Goal: Task Accomplishment & Management: Use online tool/utility

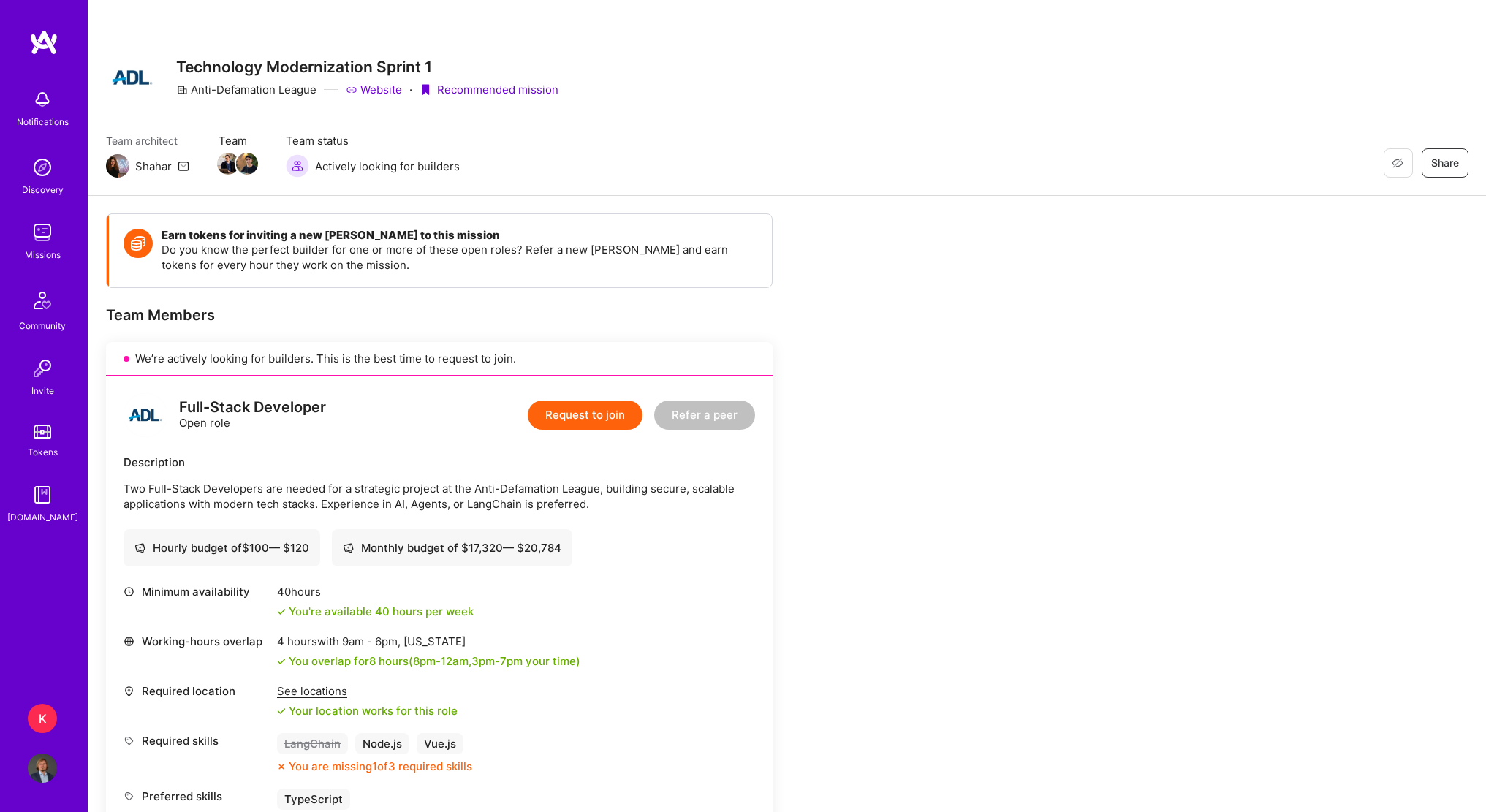
scroll to position [293, 0]
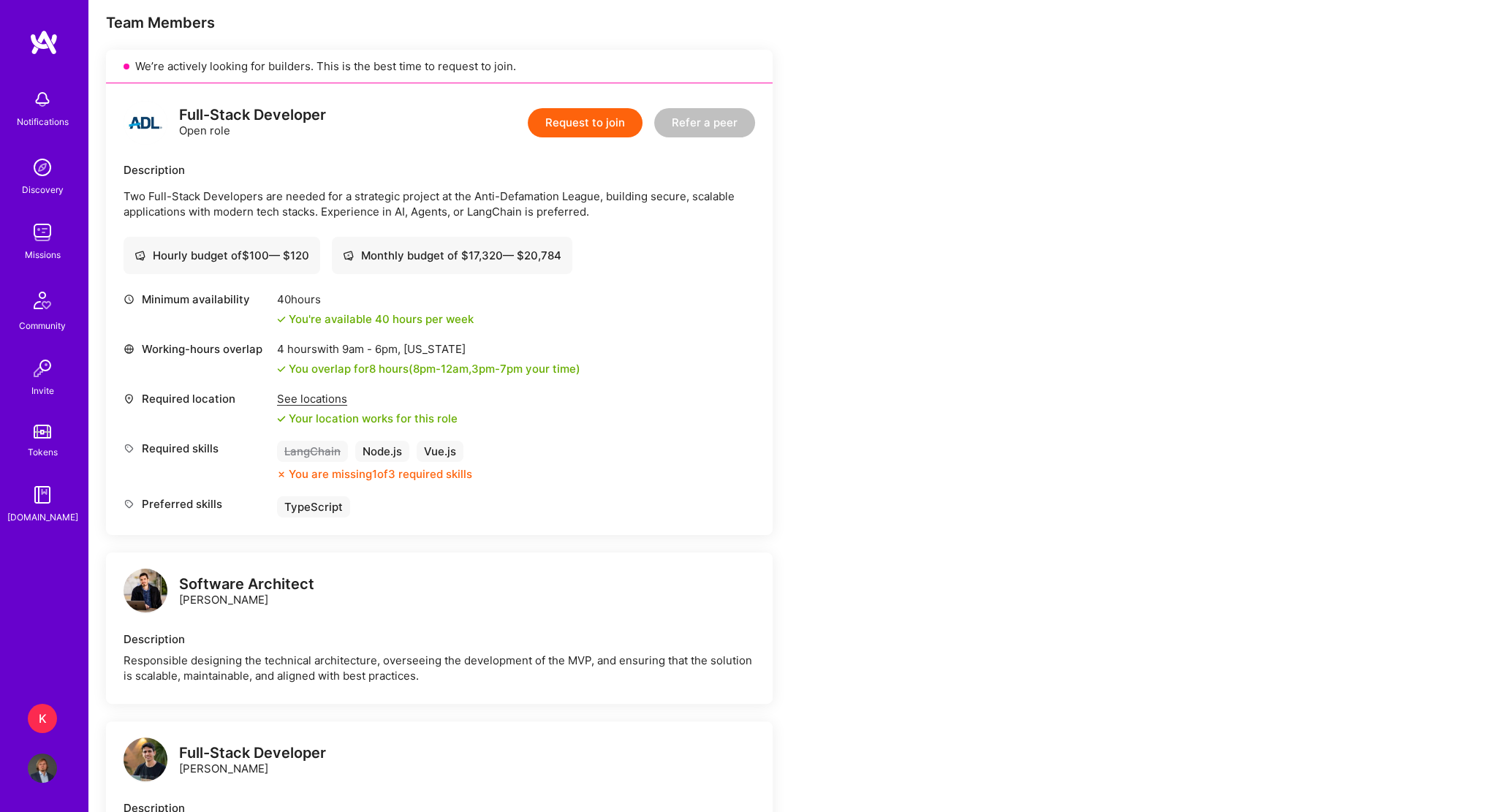
click at [35, 718] on div "K" at bounding box center [42, 718] width 29 height 29
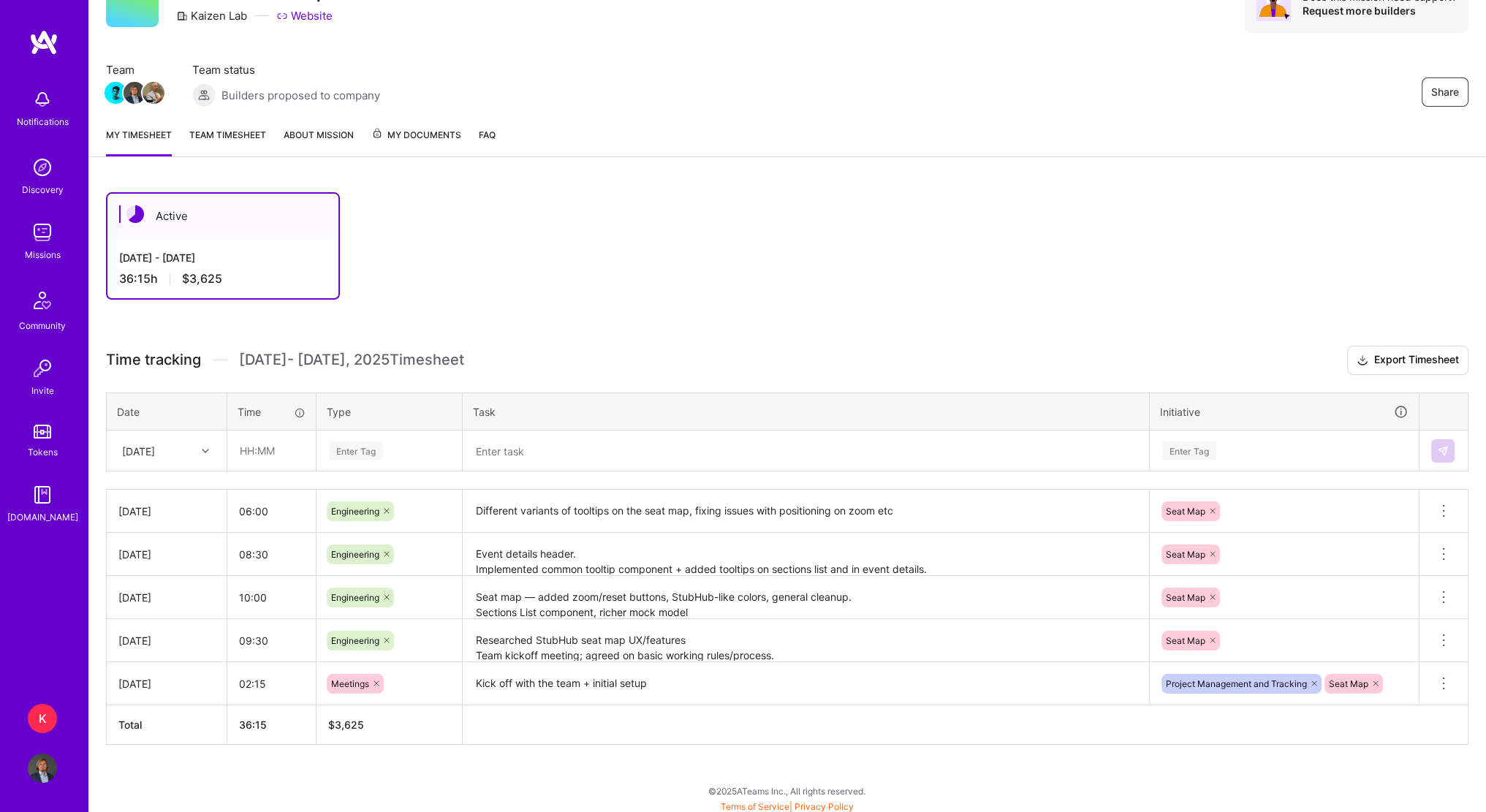
scroll to position [77, 0]
click at [196, 452] on div at bounding box center [207, 450] width 23 height 19
click at [154, 569] on div "[DATE]" at bounding box center [166, 572] width 119 height 27
click at [207, 449] on icon at bounding box center [206, 450] width 7 height 7
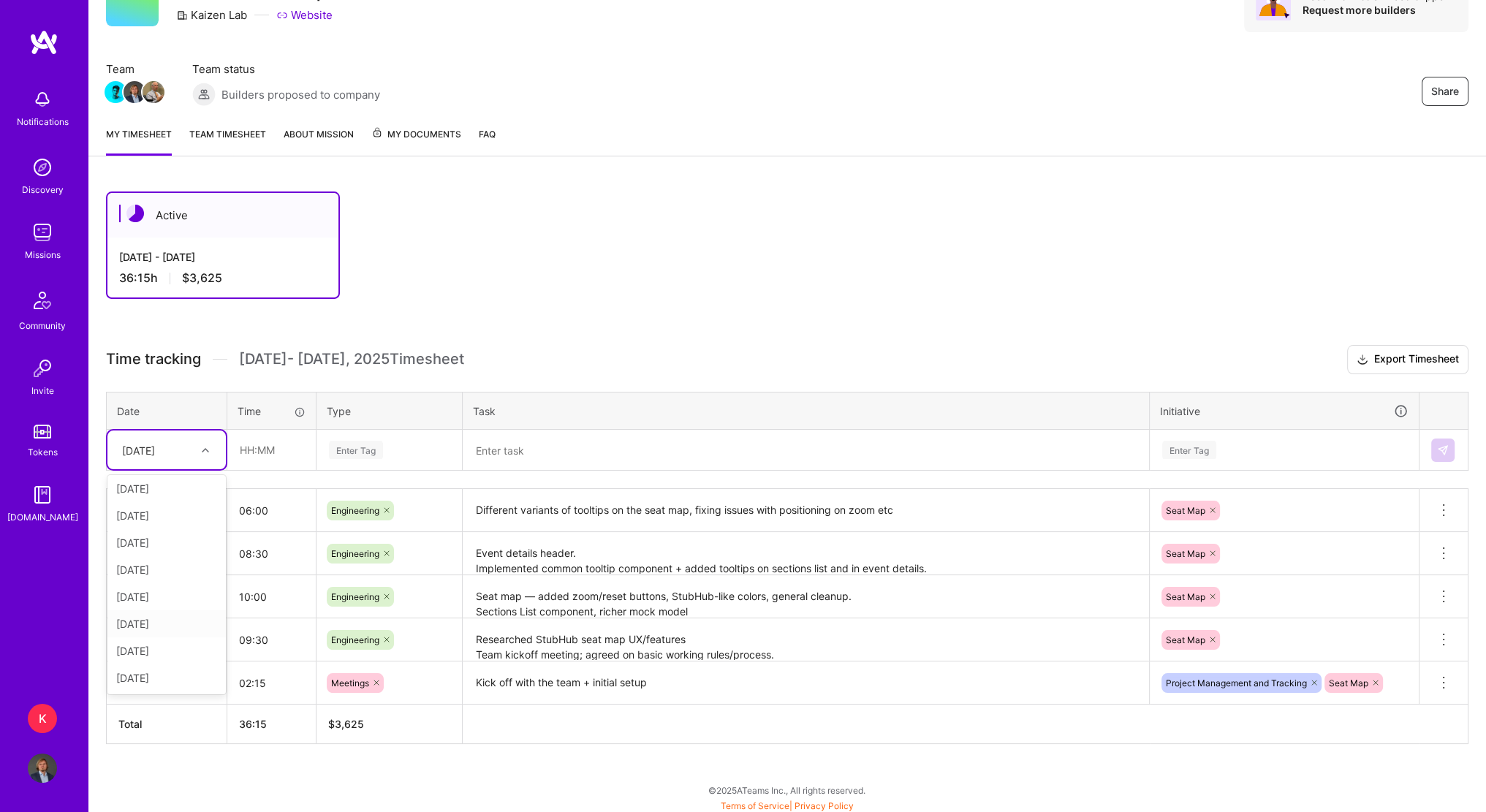
click at [157, 617] on div "[DATE]" at bounding box center [166, 623] width 119 height 27
click at [250, 446] on input "text" at bounding box center [271, 450] width 87 height 39
type input "09:00"
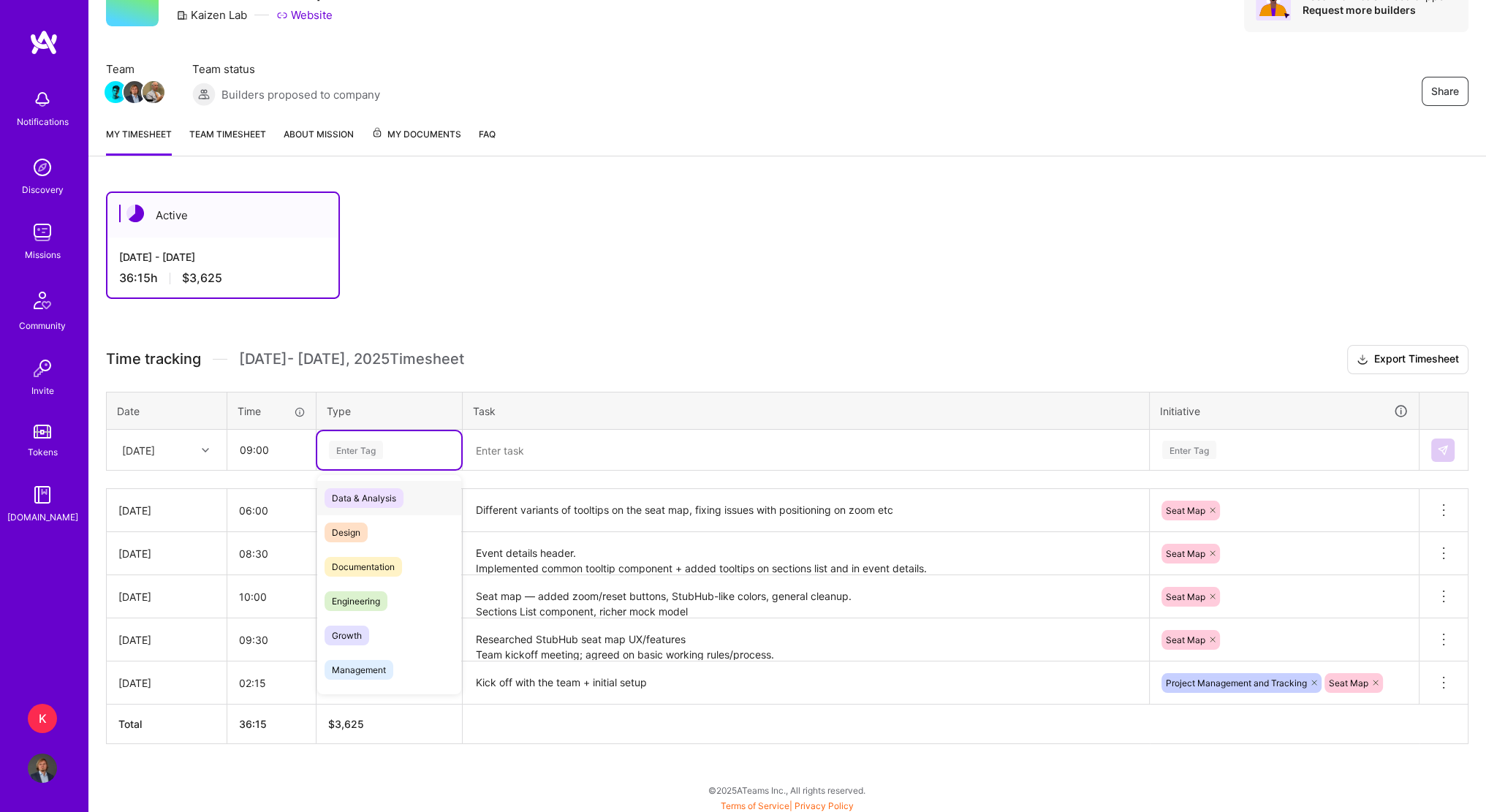
click at [337, 441] on div "Enter Tag" at bounding box center [356, 450] width 54 height 23
click at [364, 588] on div "Engineering" at bounding box center [389, 600] width 144 height 34
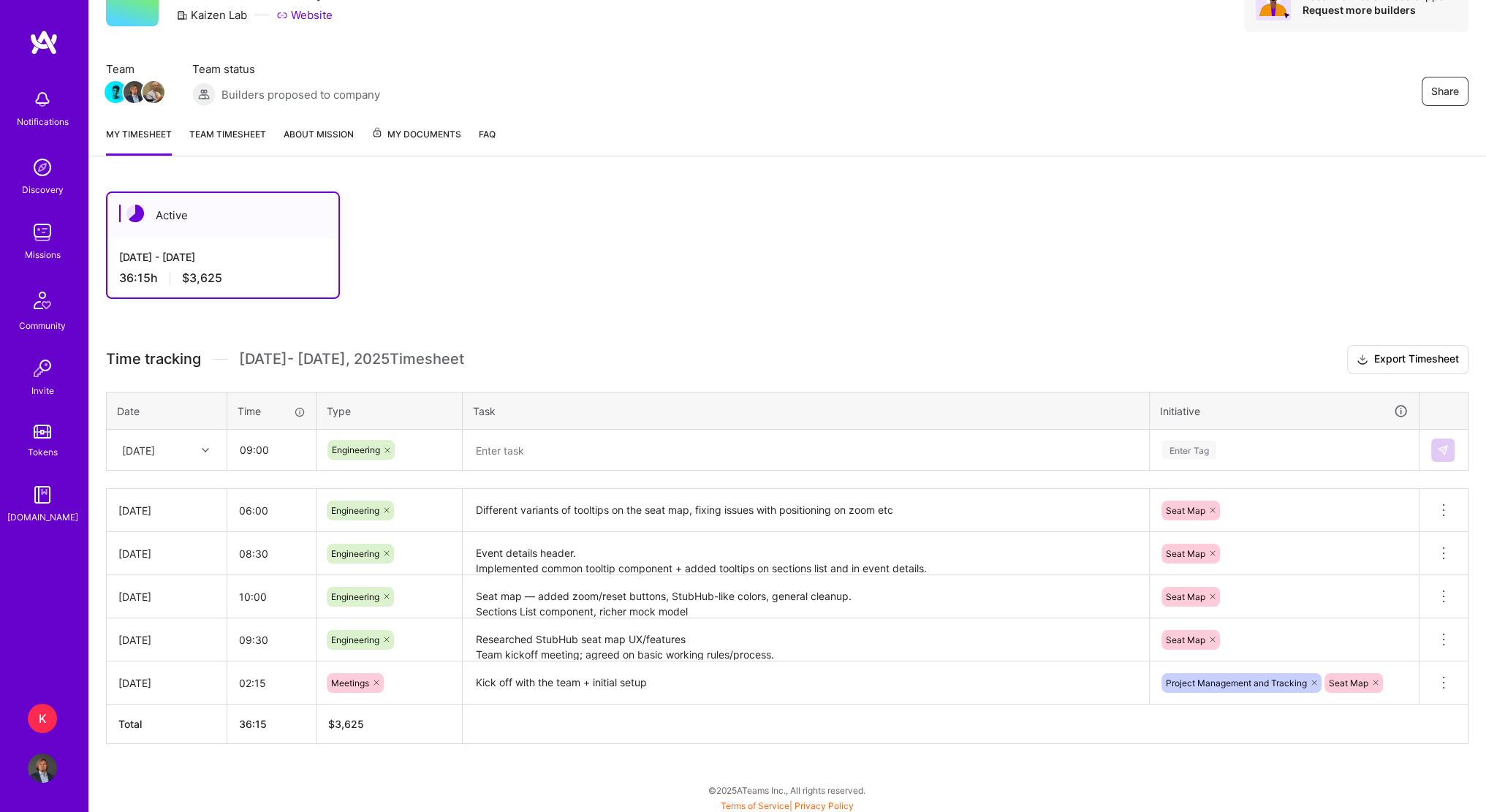
click at [590, 453] on textarea at bounding box center [806, 450] width 684 height 38
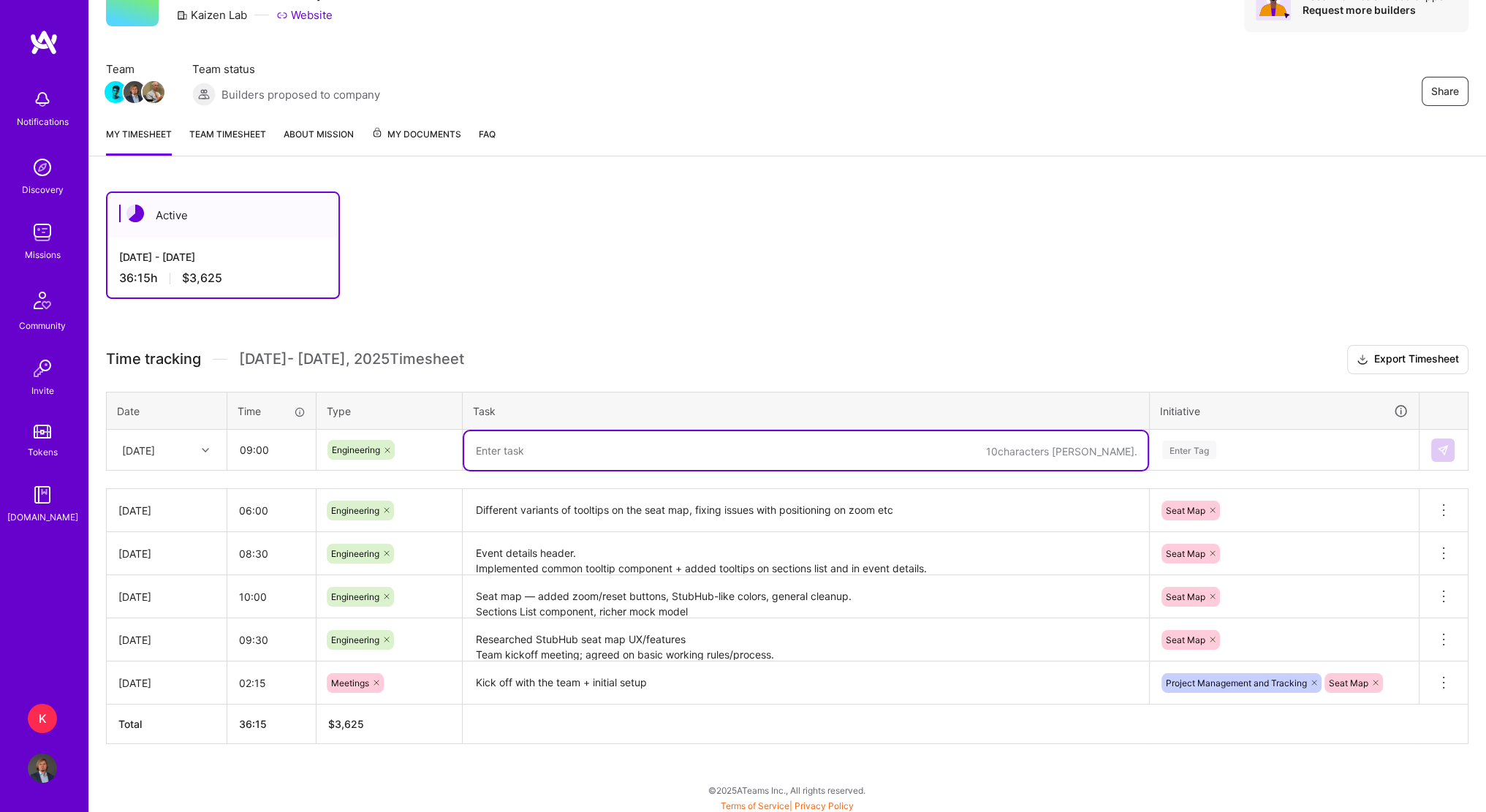
paste textarea "Finalized all variants of info bubbles on seat map. Implemented row display on …"
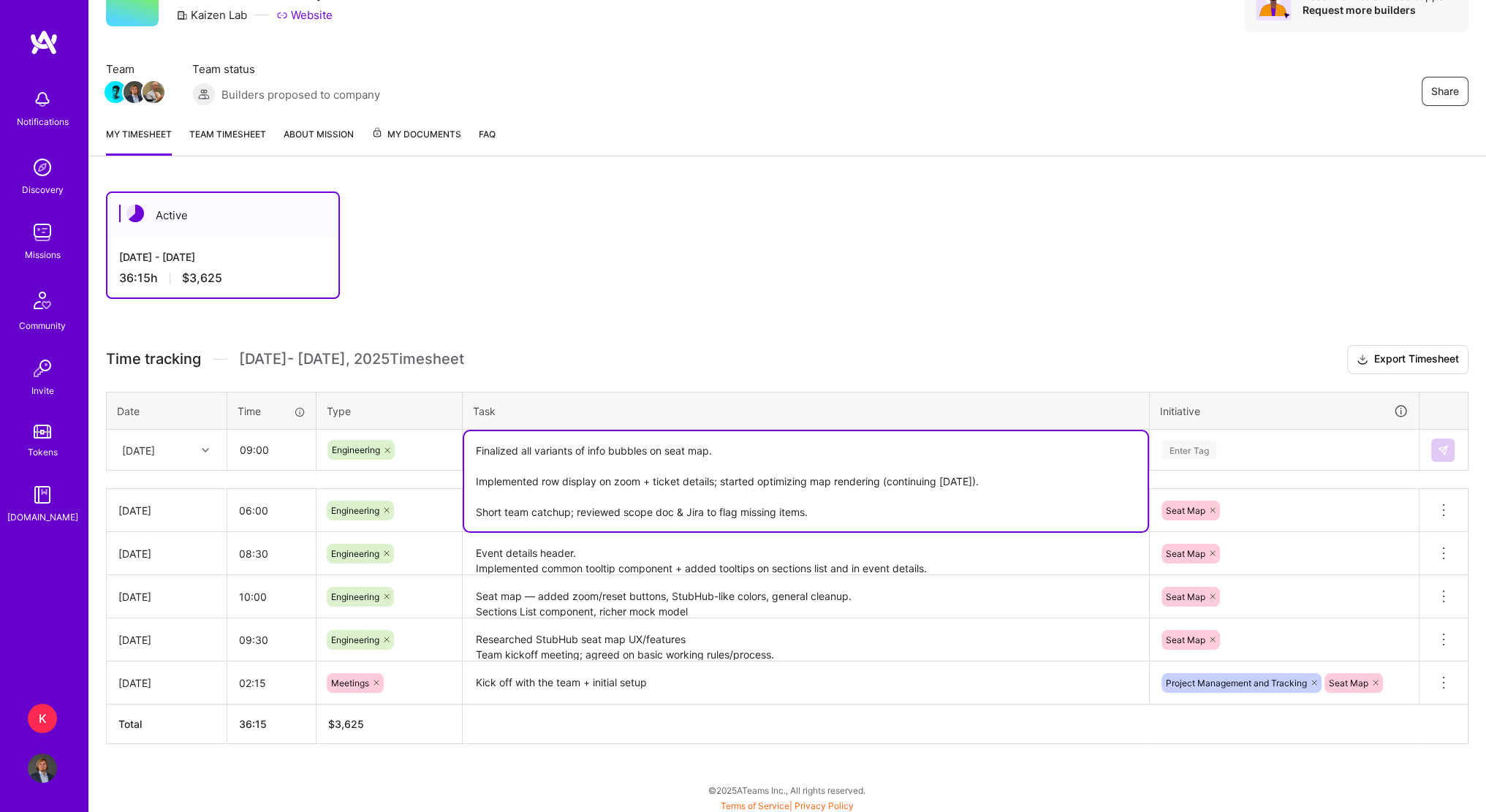
click at [751, 449] on textarea "Finalized all variants of info bubbles on seat map. Implemented row display on …" at bounding box center [806, 482] width 684 height 100
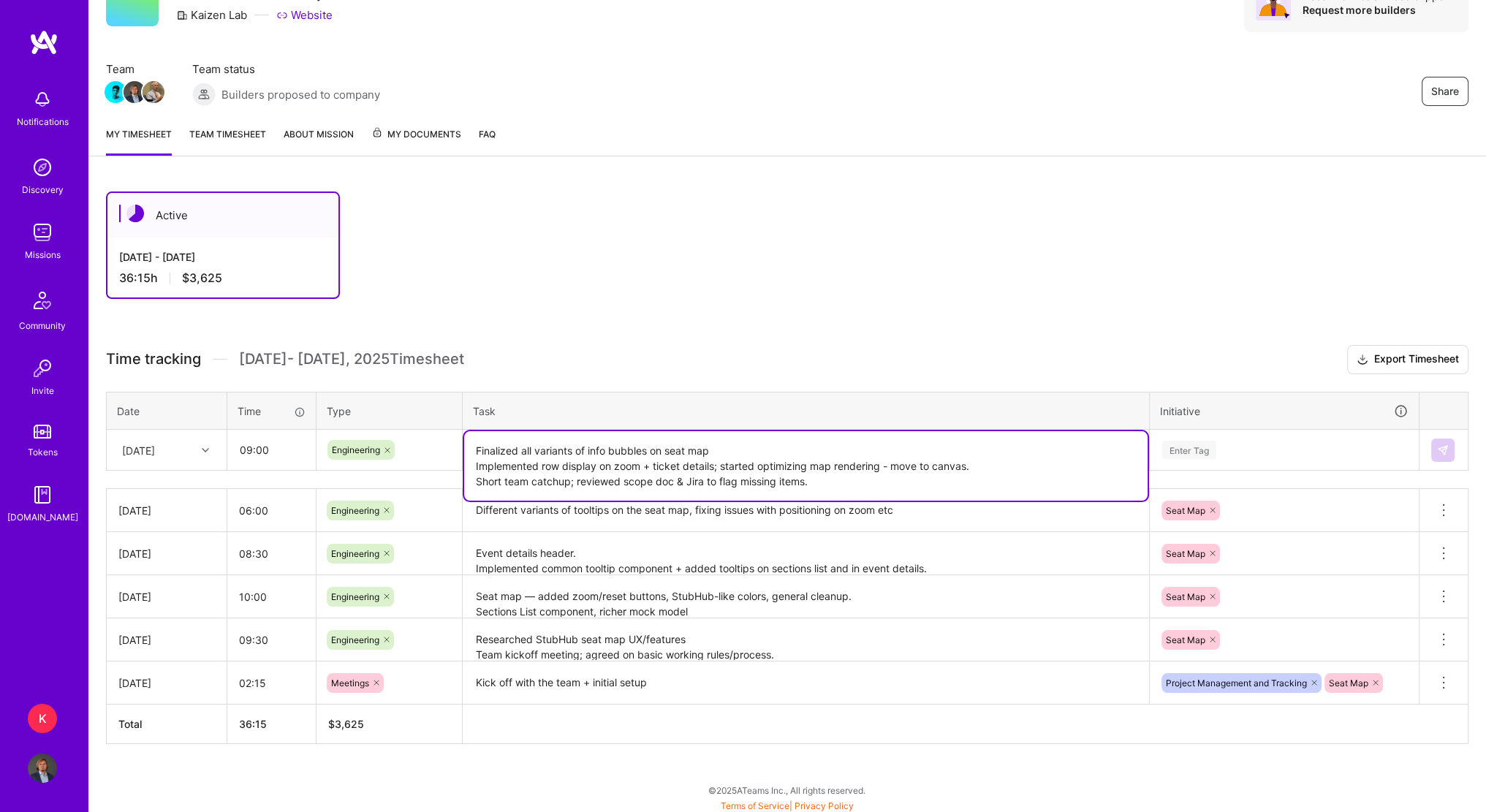
type textarea "Finalized all variants of info bubbles on seat map Implemented row display on z…"
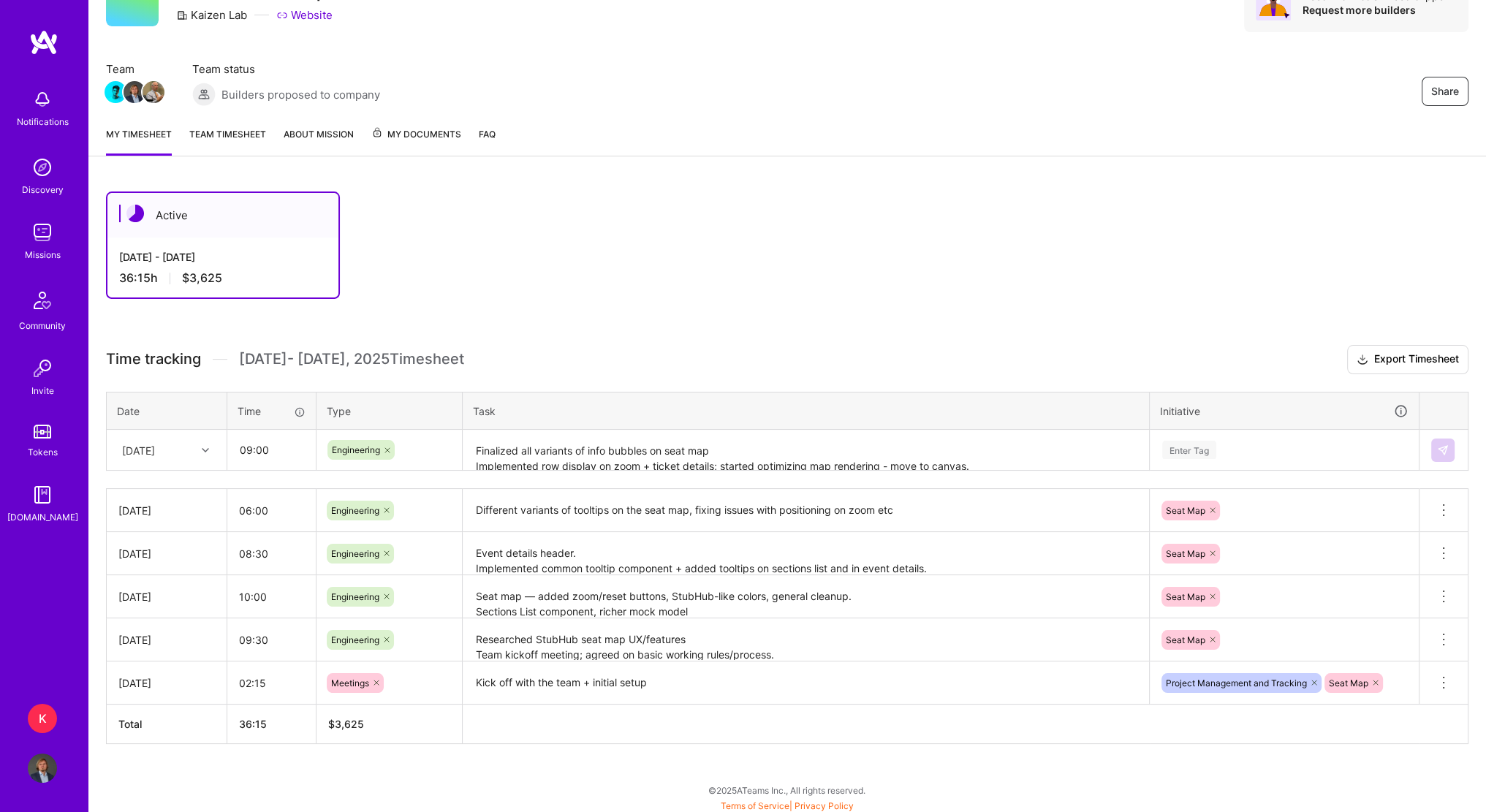
click at [1157, 265] on div "Active [DATE] - [DATE] 36:15 h $3,625" at bounding box center [737, 245] width 1263 height 107
click at [1195, 453] on div "Enter Tag" at bounding box center [1189, 450] width 54 height 23
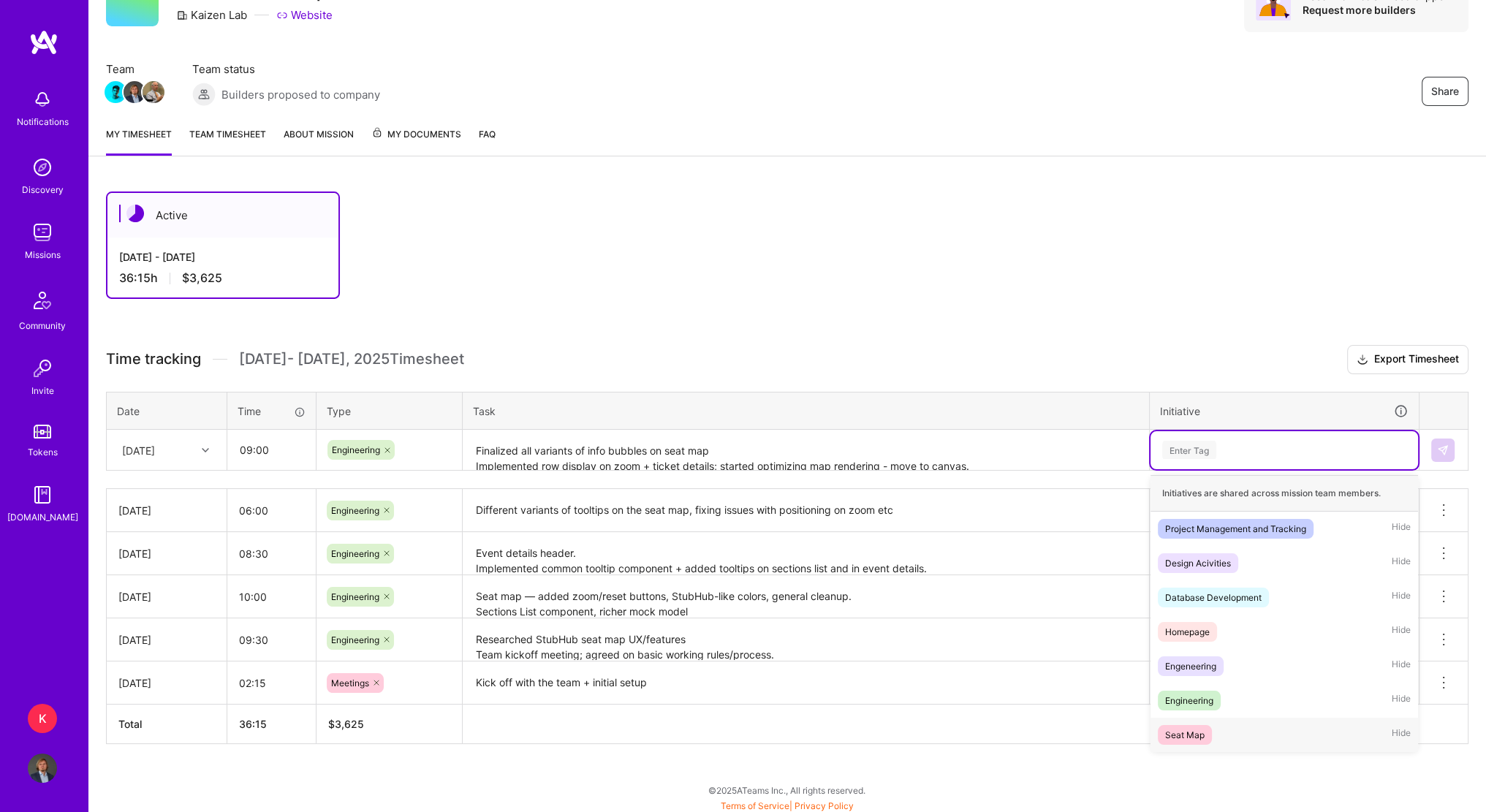
click at [1205, 732] on span "Seat Map" at bounding box center [1185, 735] width 54 height 19
click at [1272, 440] on div "Seat Map" at bounding box center [1284, 450] width 247 height 23
click at [1251, 527] on div "Project Management and Tracking" at bounding box center [1236, 528] width 141 height 15
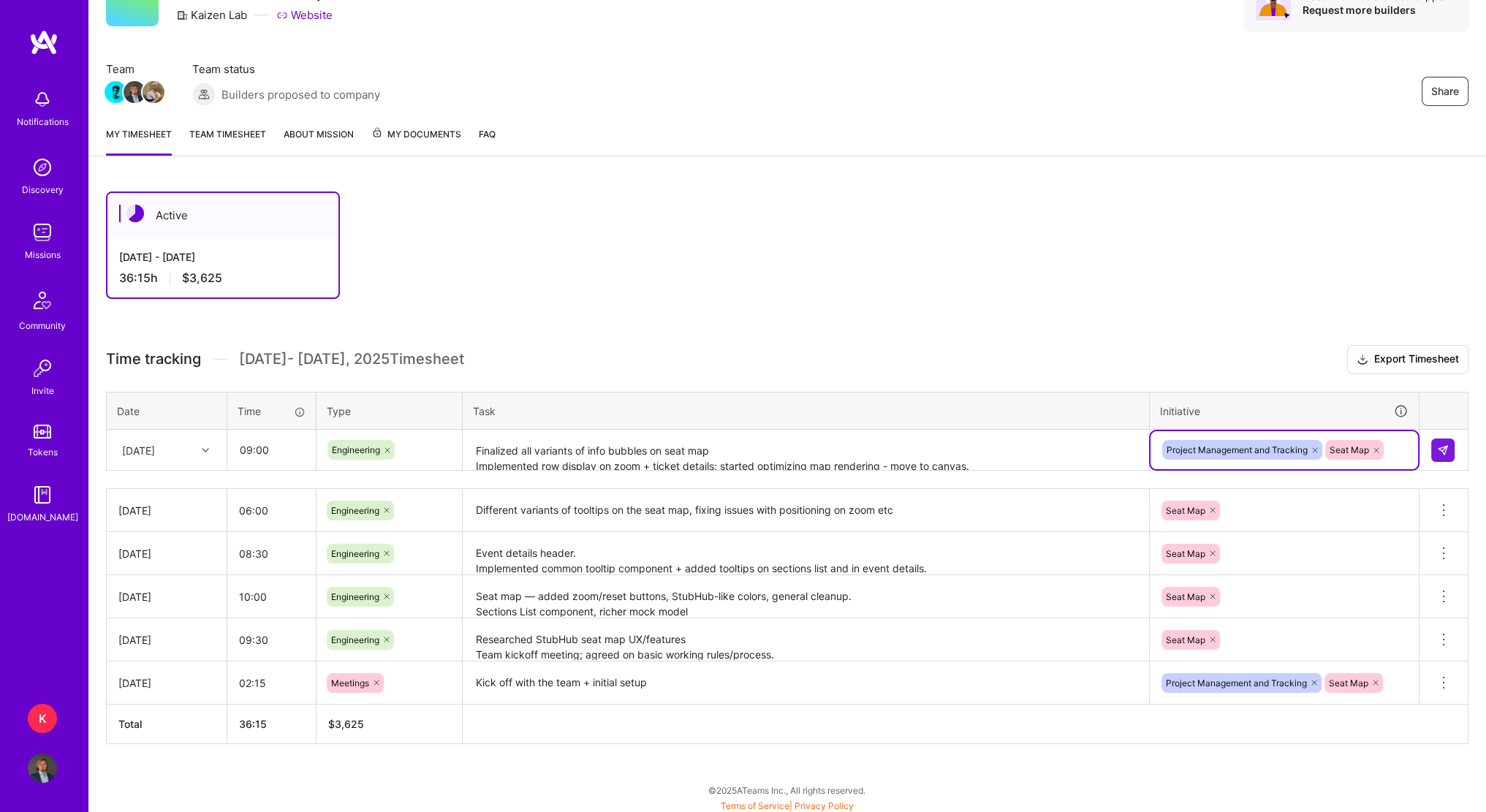
click at [947, 461] on textarea "Finalized all variants of info bubbles on seat map Implemented row display on z…" at bounding box center [806, 451] width 684 height 39
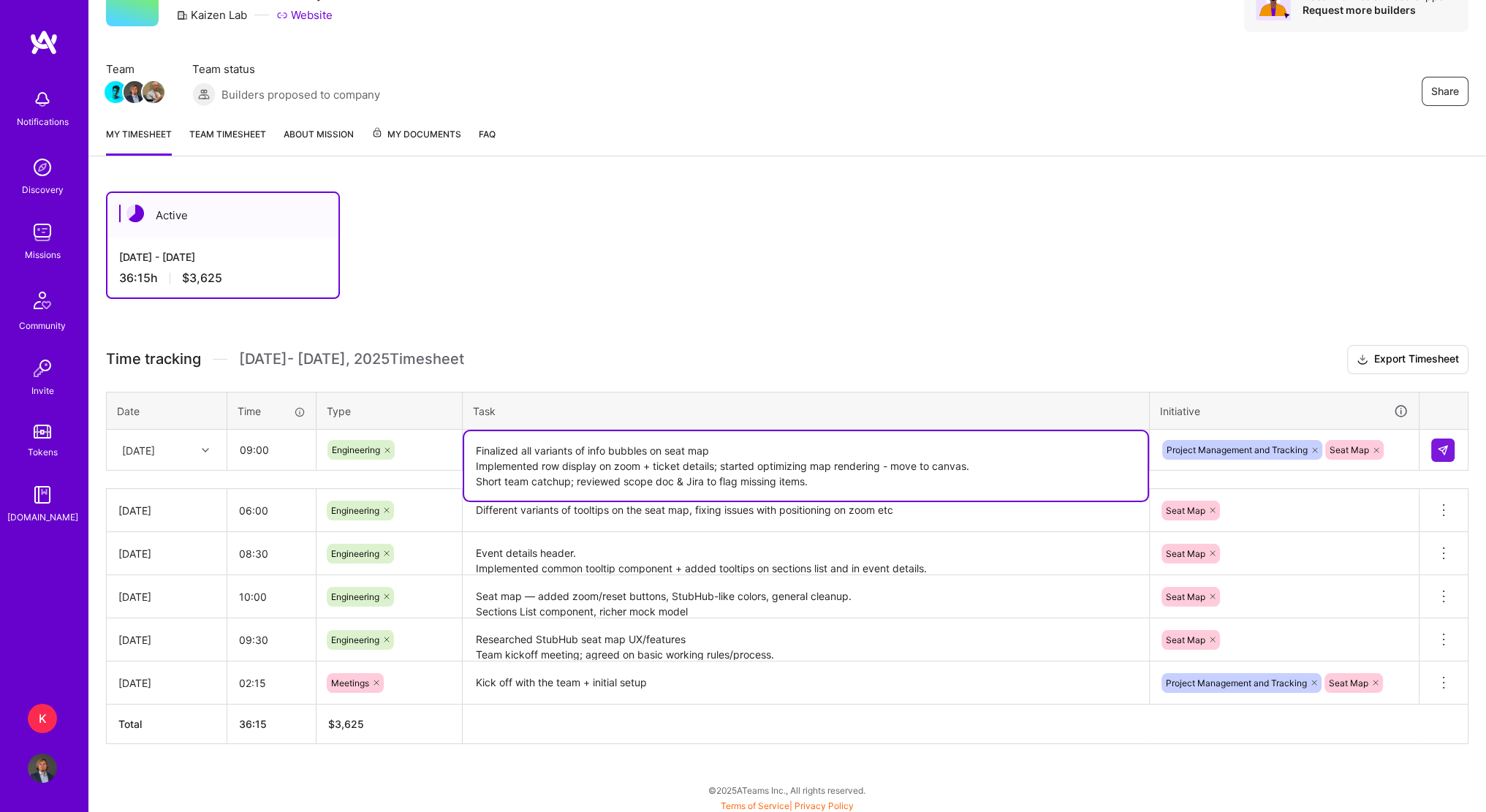
click at [971, 320] on div "Active [DATE] - [DATE] 36:15 h $3,625 Time tracking [DATE] - [DATE] Timesheet E…" at bounding box center [787, 495] width 1397 height 642
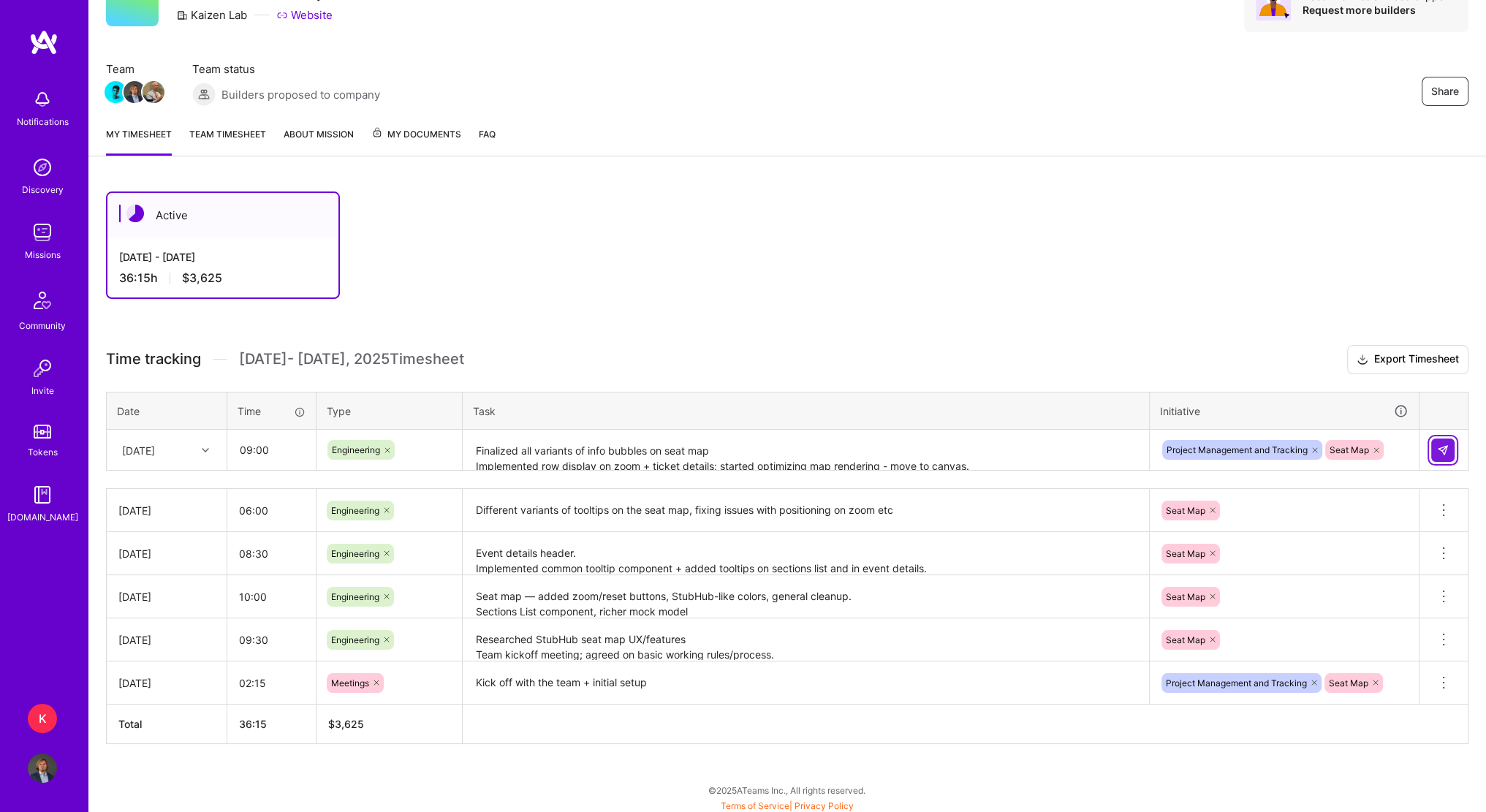
click at [1441, 447] on img at bounding box center [1442, 450] width 11 height 11
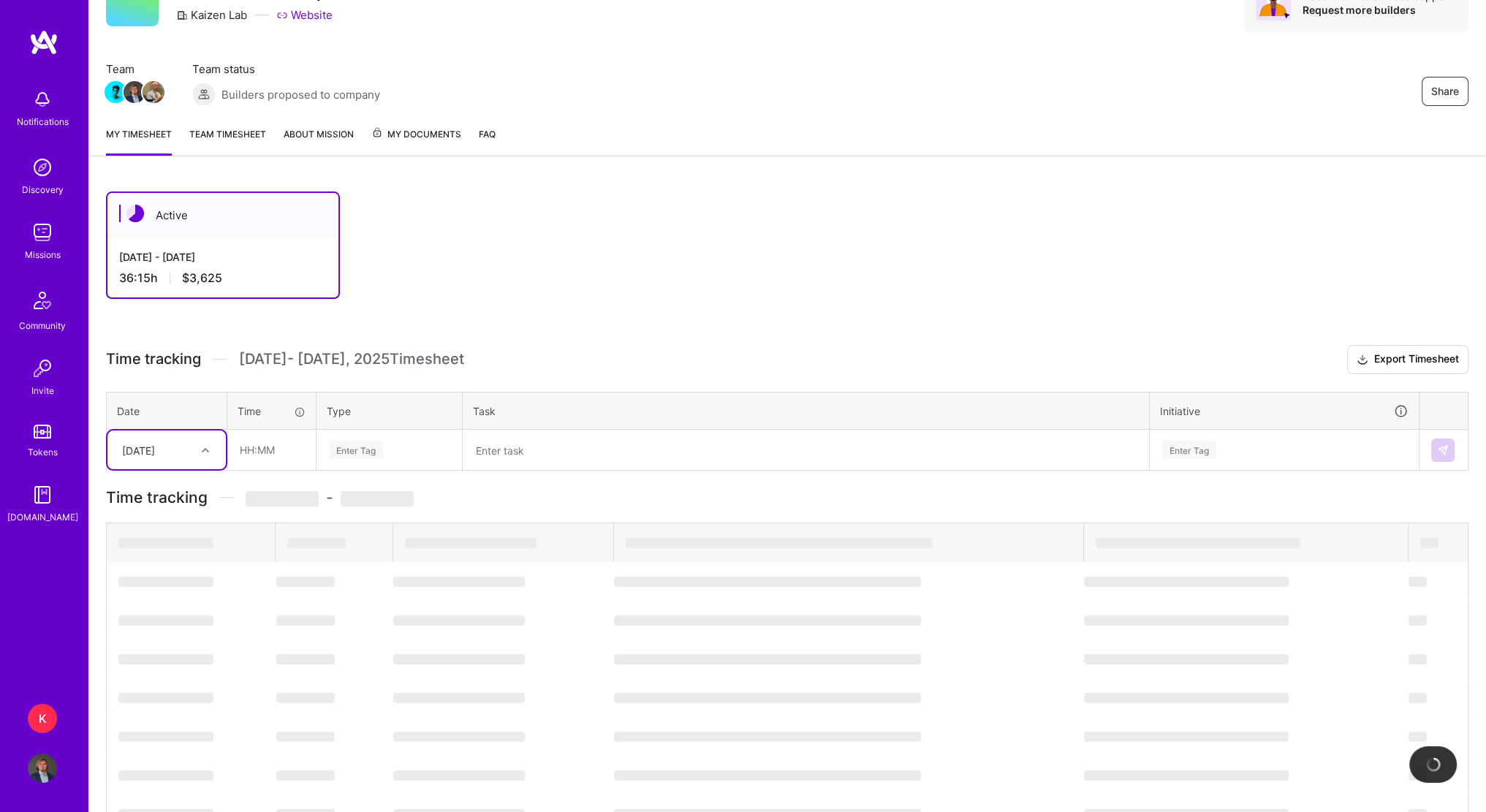
click at [207, 450] on icon at bounding box center [206, 450] width 7 height 7
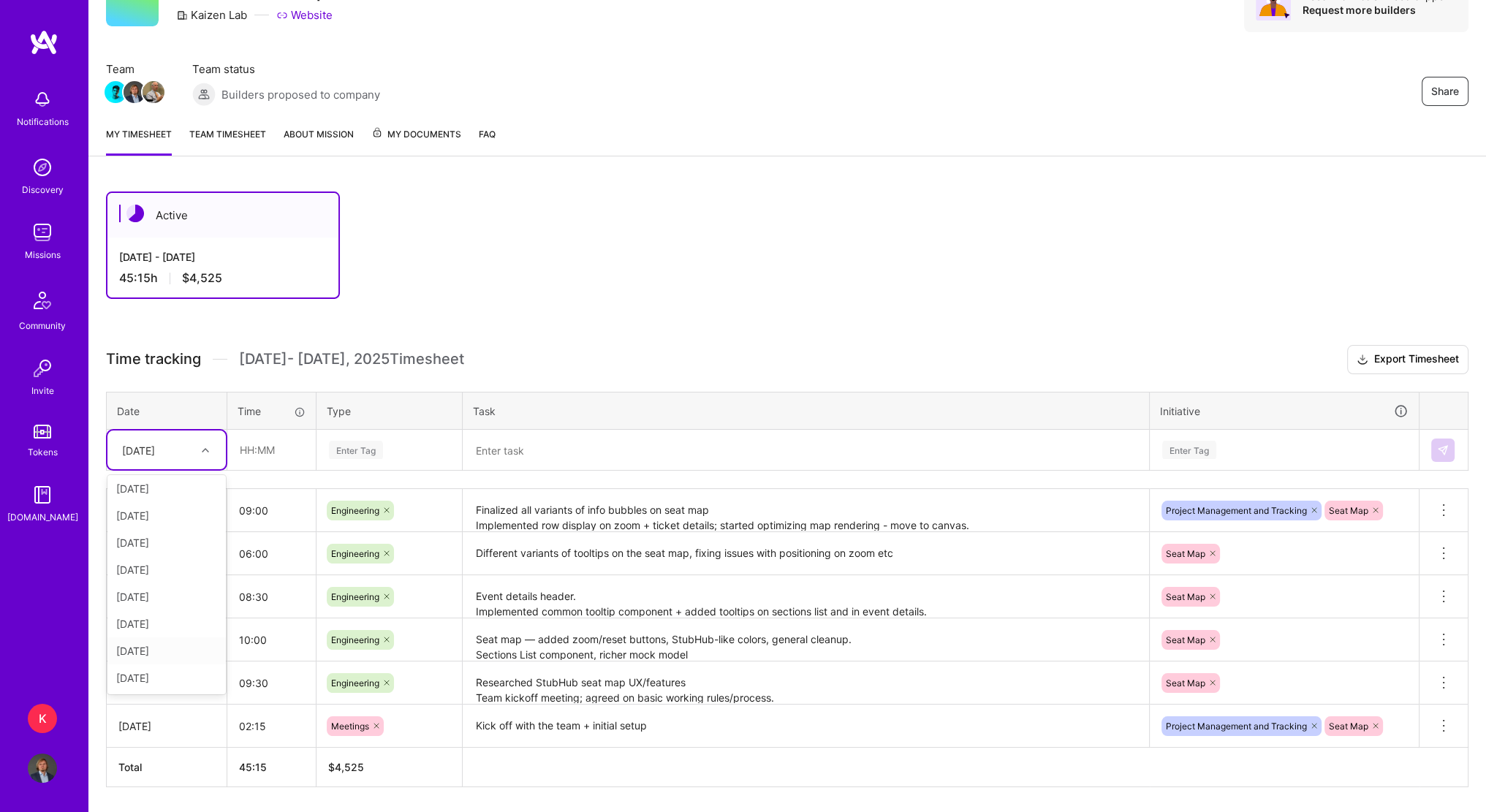
click at [156, 656] on div "[DATE]" at bounding box center [166, 650] width 119 height 27
click at [857, 461] on textarea at bounding box center [806, 451] width 684 height 39
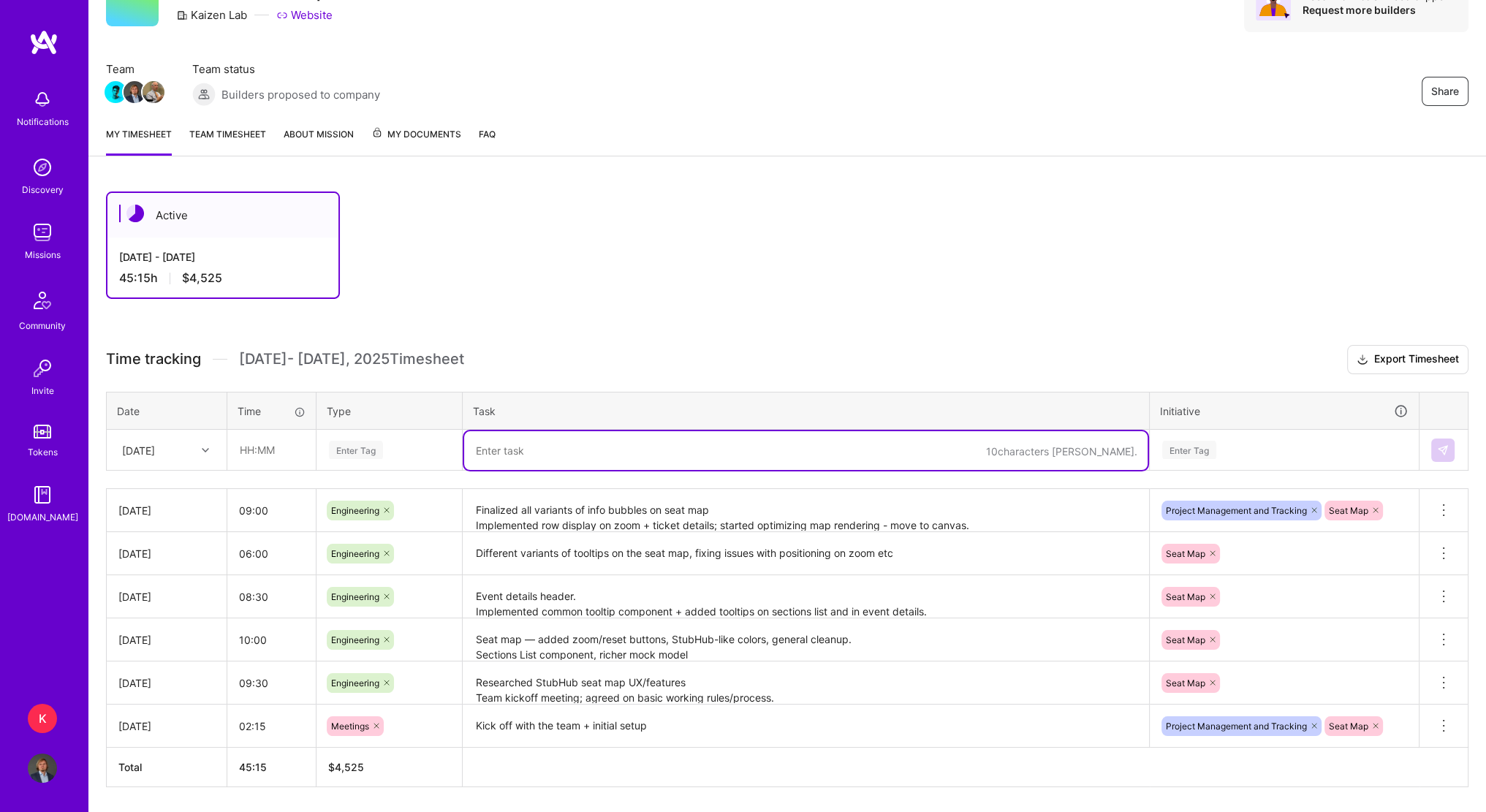
paste textarea "Rewrote seat map to canvas. Added row hover + section/row click selection. [DAT…"
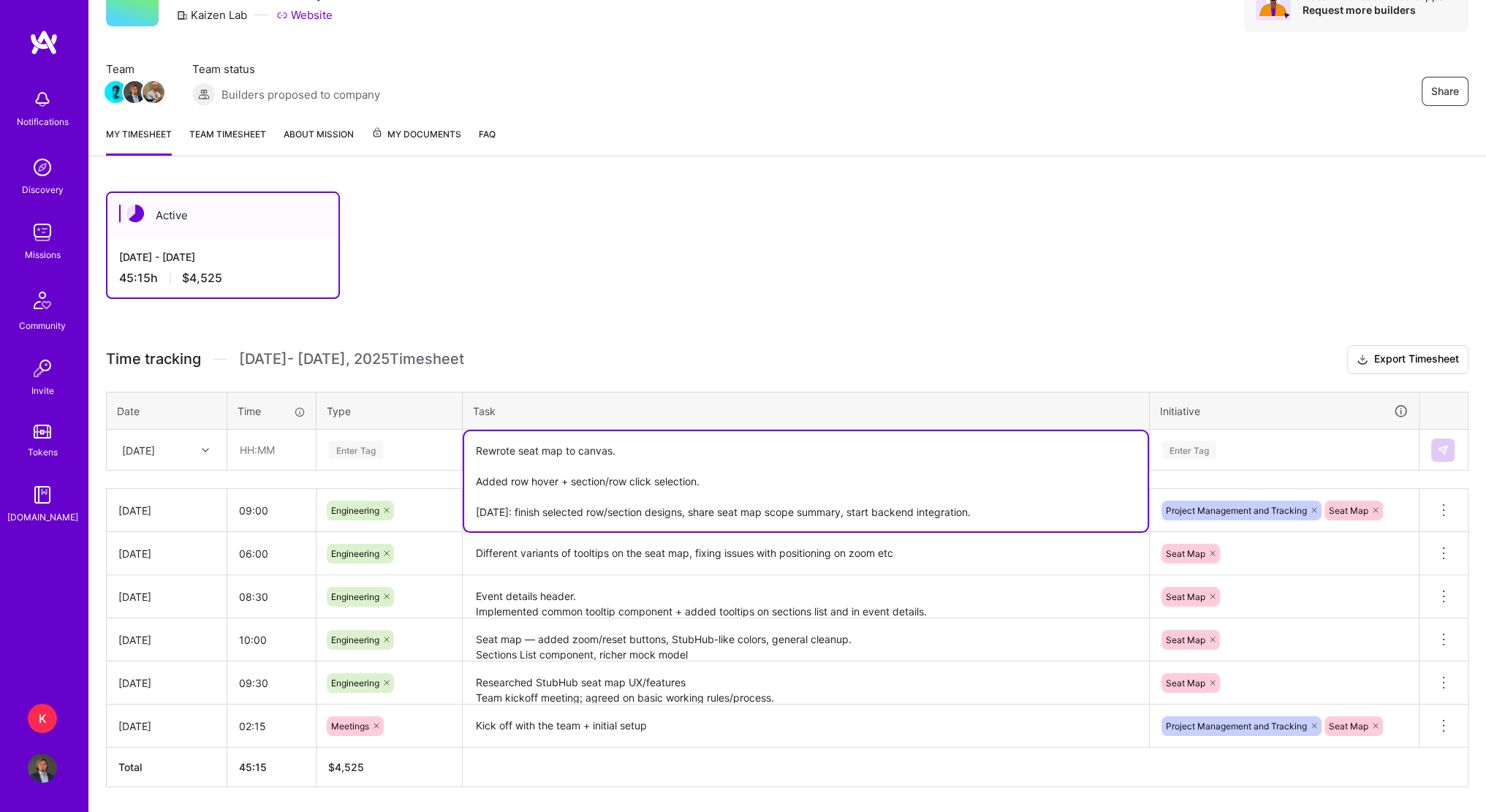
click at [478, 444] on textarea "Rewrote seat map to canvas. Added row hover + section/row click selection. [DAT…" at bounding box center [806, 482] width 684 height 100
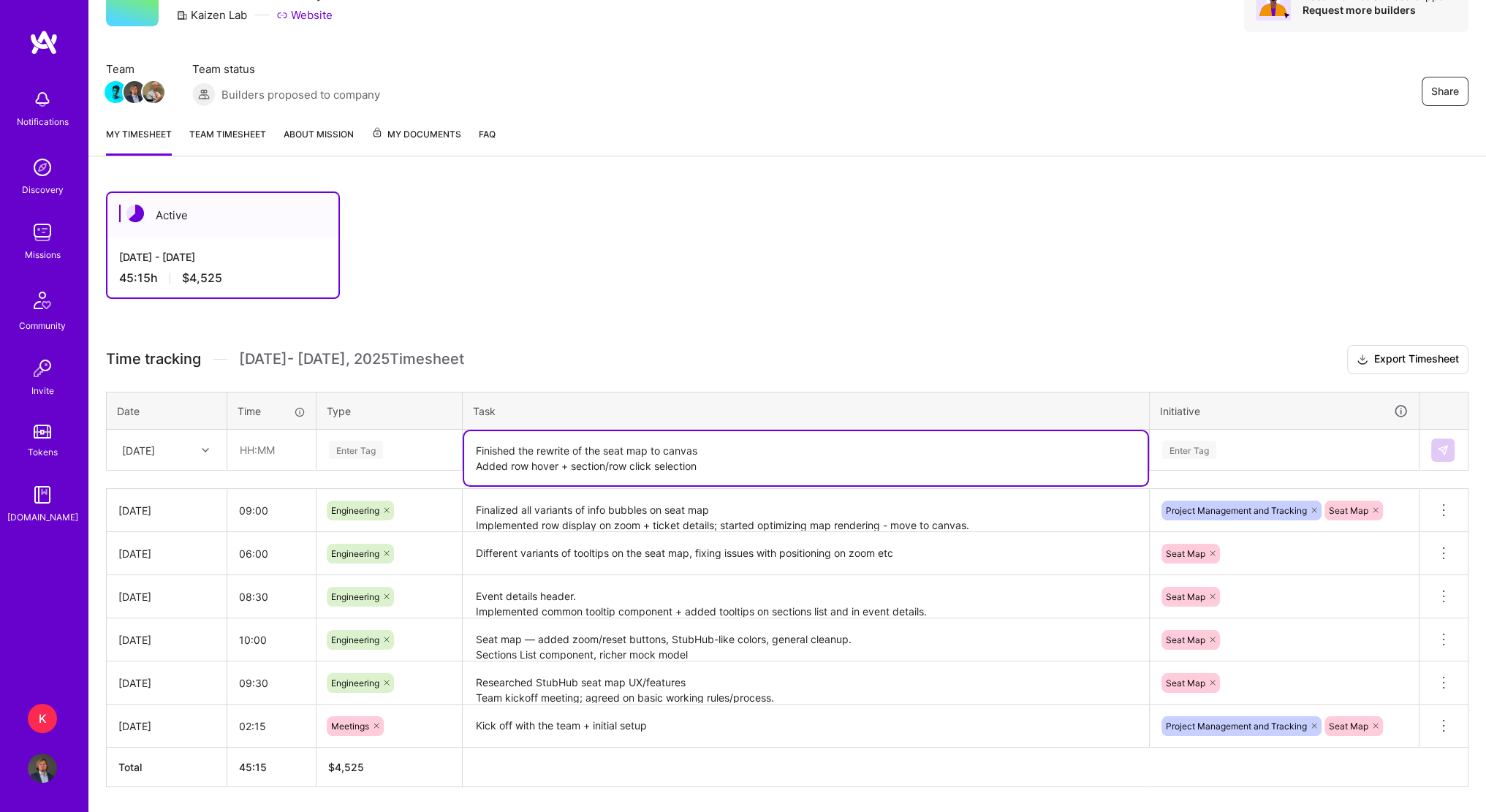
type textarea "Finished the rewrite of the seat map to canvas Added row hover + section/row cl…"
click at [1189, 450] on div "Enter Tag" at bounding box center [1189, 450] width 54 height 23
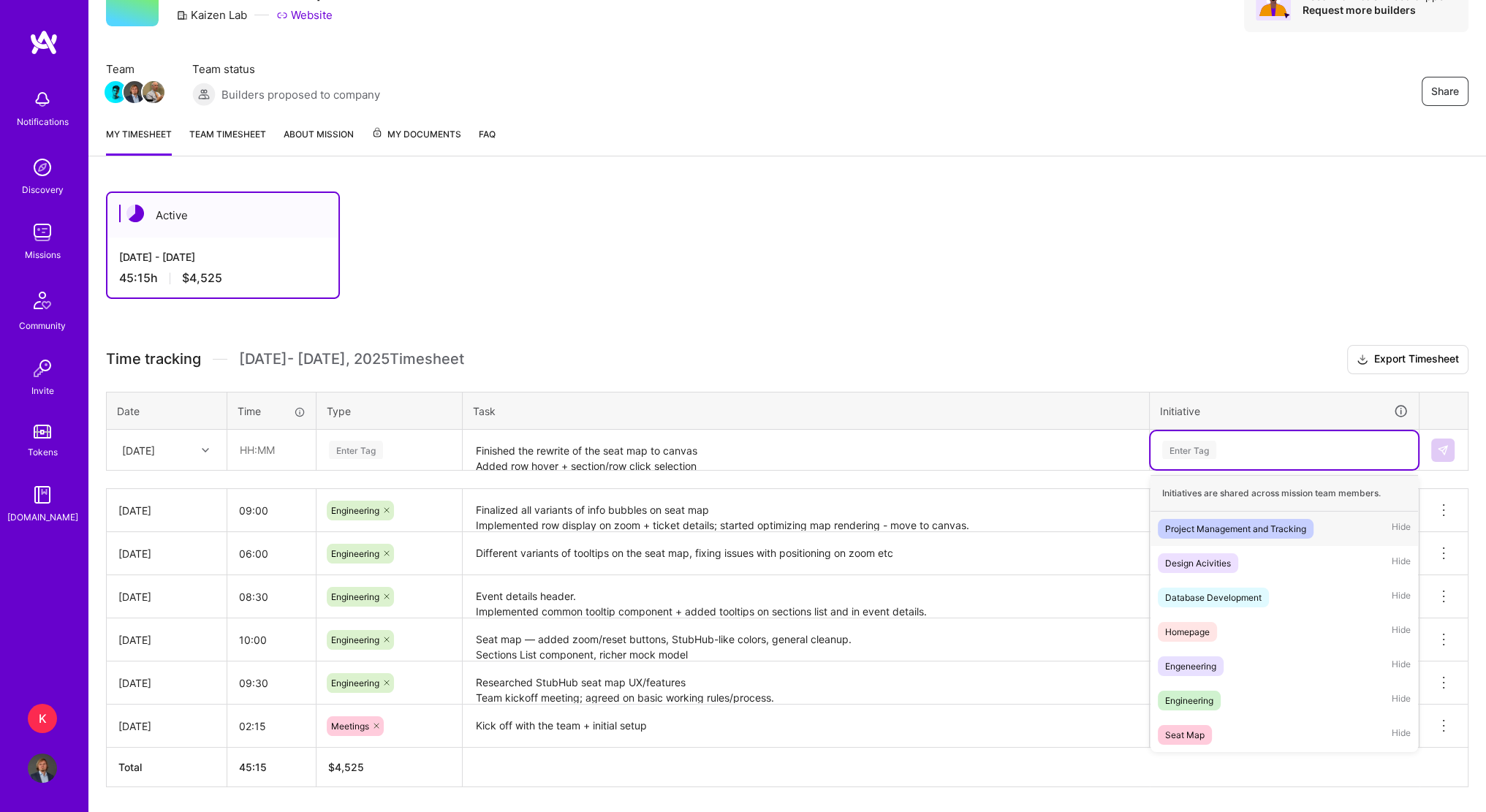
click at [1219, 522] on div "Project Management and Tracking" at bounding box center [1236, 528] width 141 height 15
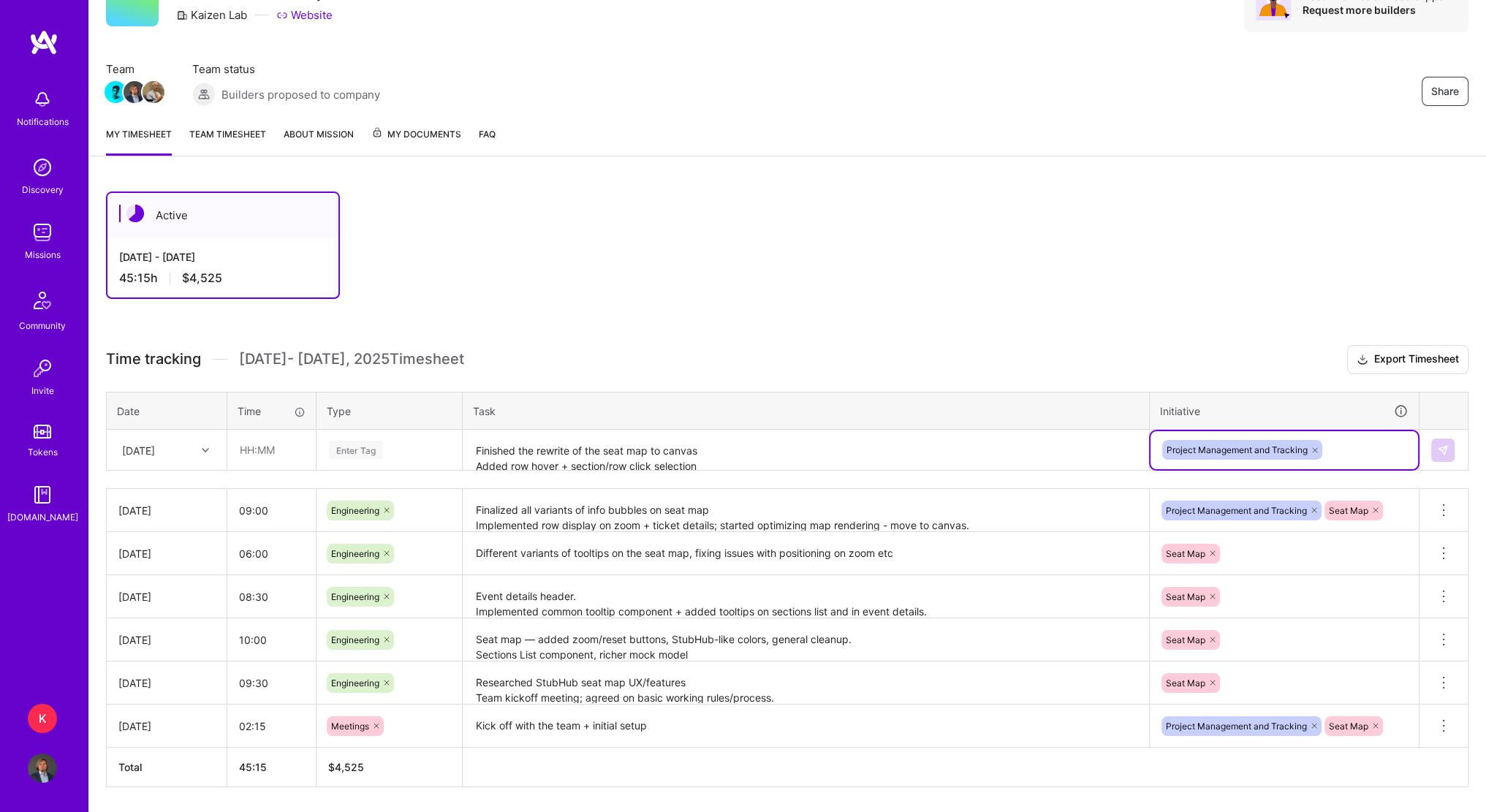
click at [1316, 446] on icon at bounding box center [1315, 450] width 9 height 9
click at [1247, 446] on div "Enter Tag" at bounding box center [1284, 449] width 247 height 18
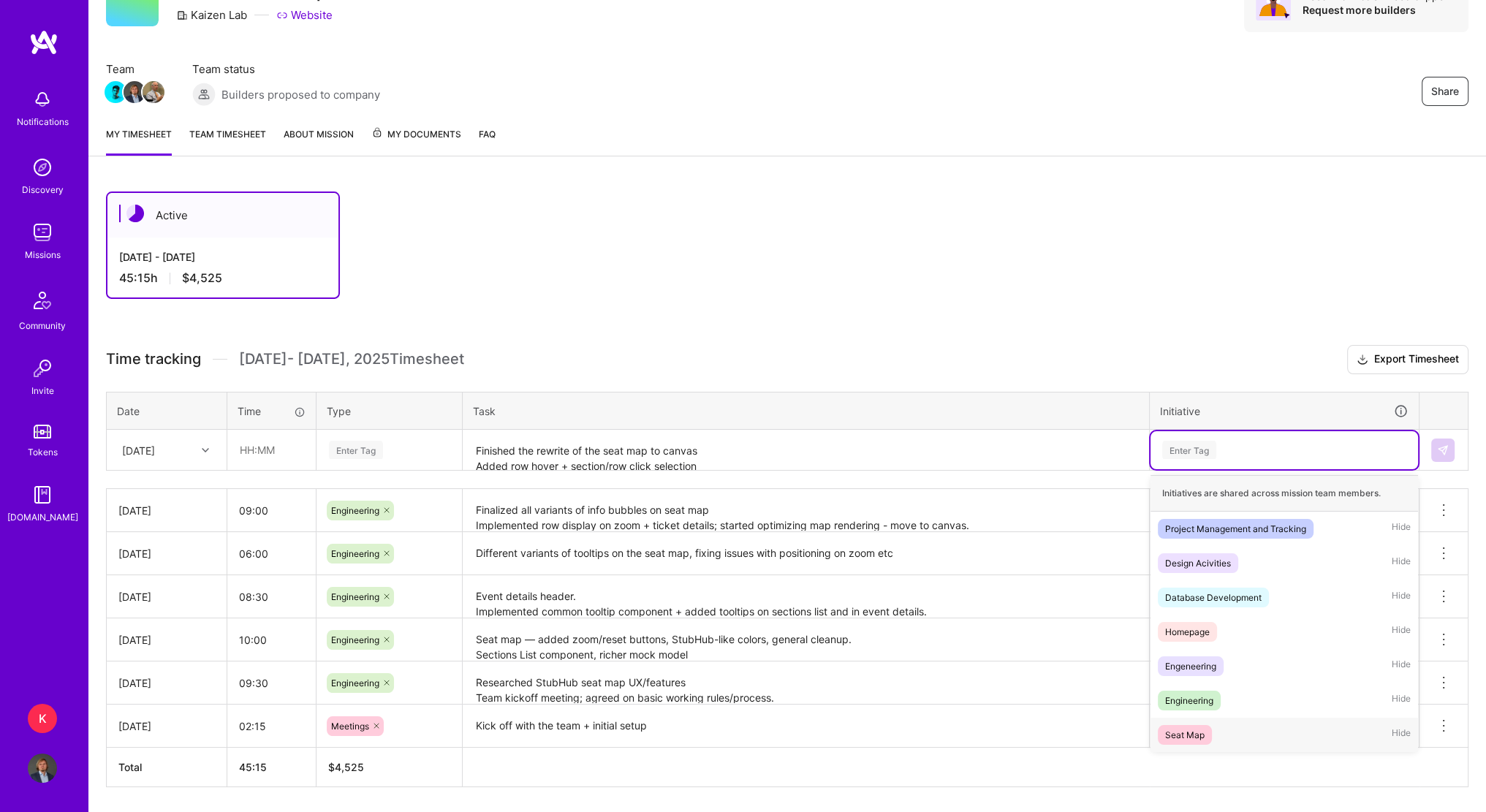
click at [1211, 721] on div "Seat Map Hide" at bounding box center [1284, 735] width 267 height 34
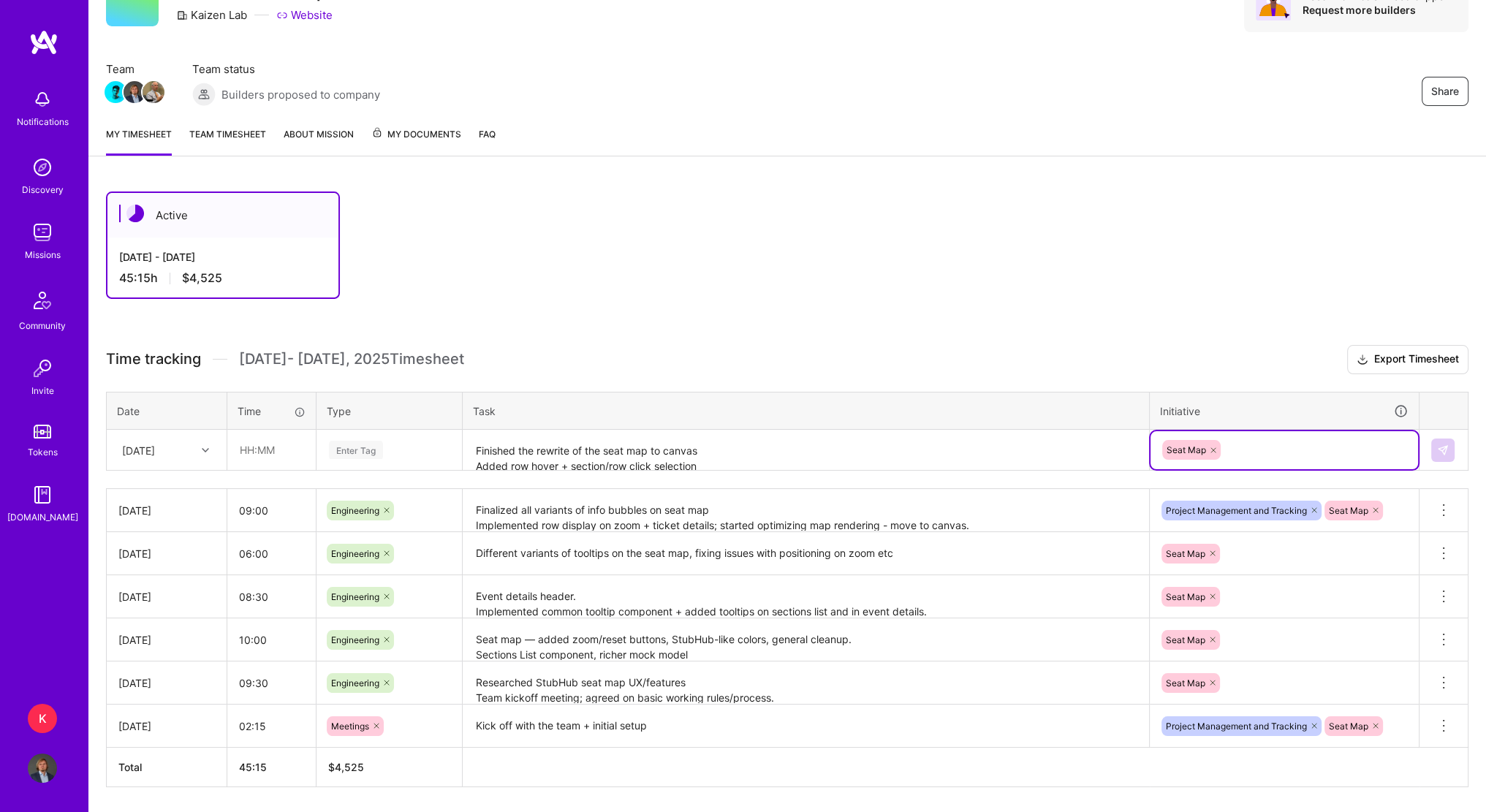
click at [877, 336] on div "Active [DATE] - [DATE] 45:15 h $4,525 Time tracking [DATE] - [DATE] Timesheet E…" at bounding box center [787, 516] width 1397 height 685
click at [360, 439] on div "Enter Tag" at bounding box center [356, 450] width 54 height 23
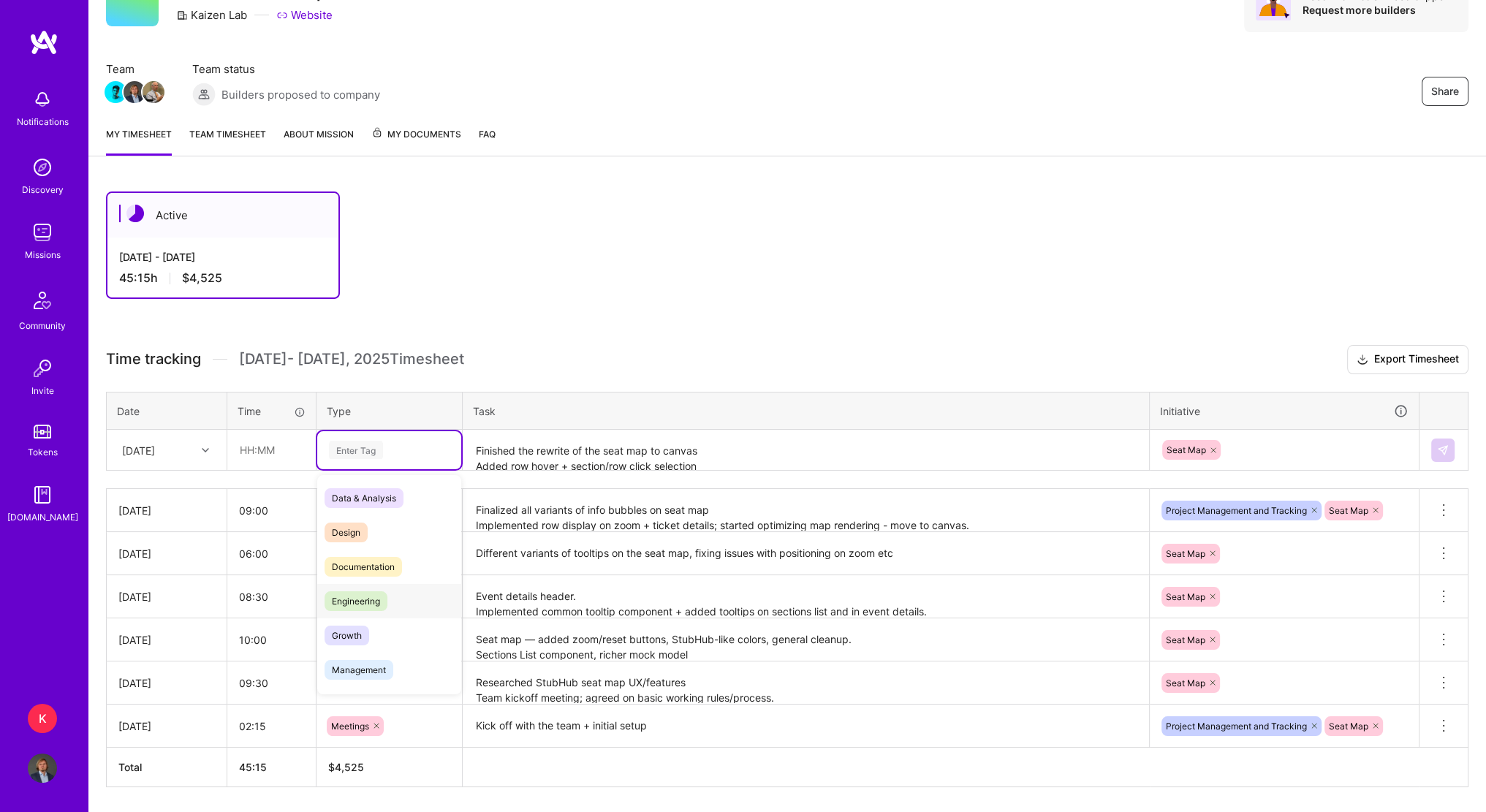
drag, startPoint x: 379, startPoint y: 595, endPoint x: 279, endPoint y: 505, distance: 134.5
click at [379, 596] on span "Engineering" at bounding box center [356, 601] width 63 height 19
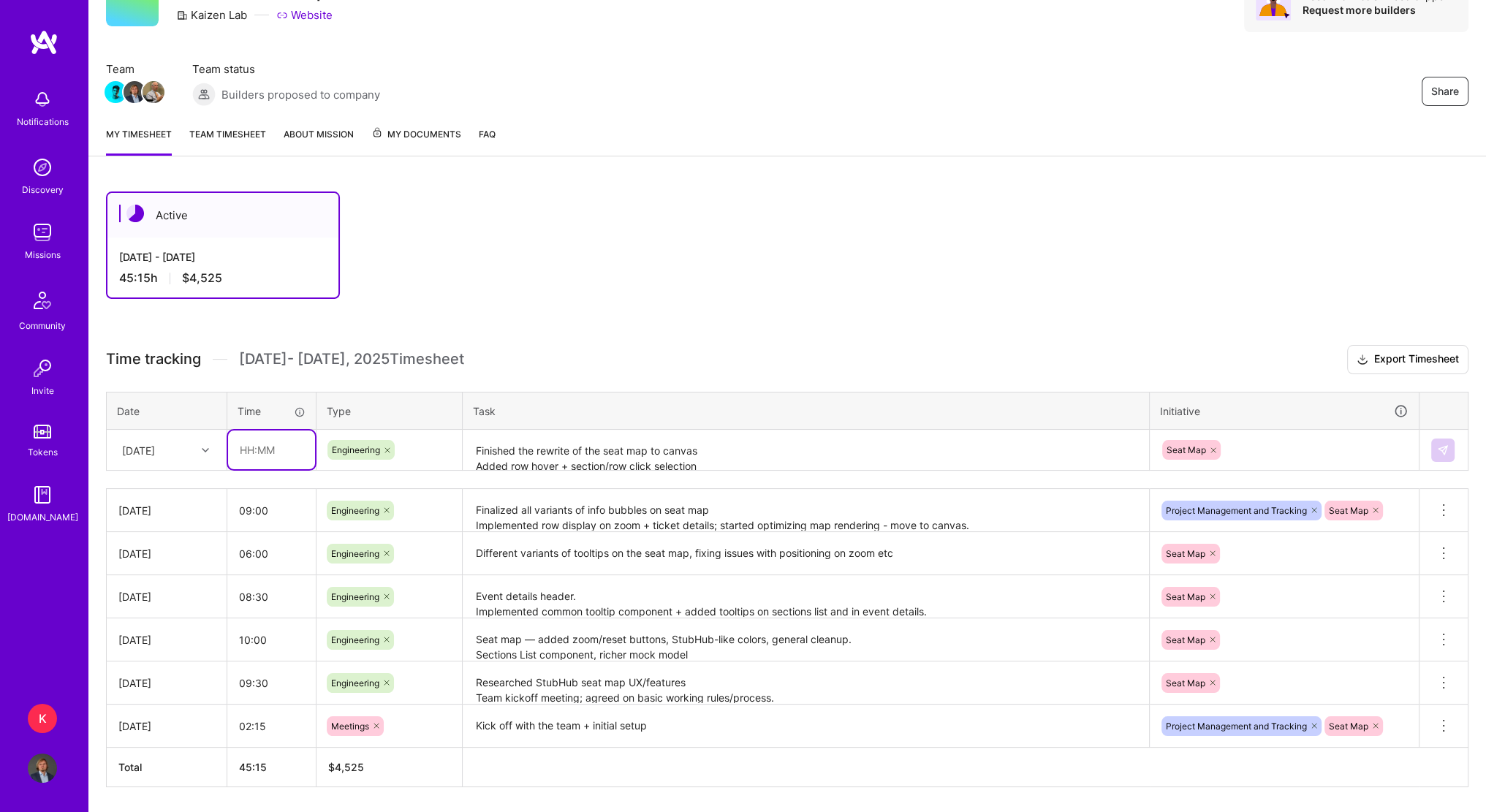
click at [245, 446] on input "text" at bounding box center [271, 450] width 87 height 39
drag, startPoint x: 254, startPoint y: 451, endPoint x: 236, endPoint y: 465, distance: 22.8
click at [253, 451] on input "text" at bounding box center [271, 450] width 87 height 39
type input "09:15"
click at [901, 265] on div "Active [DATE] - [DATE] 45:15 h $4,525" at bounding box center [737, 245] width 1263 height 107
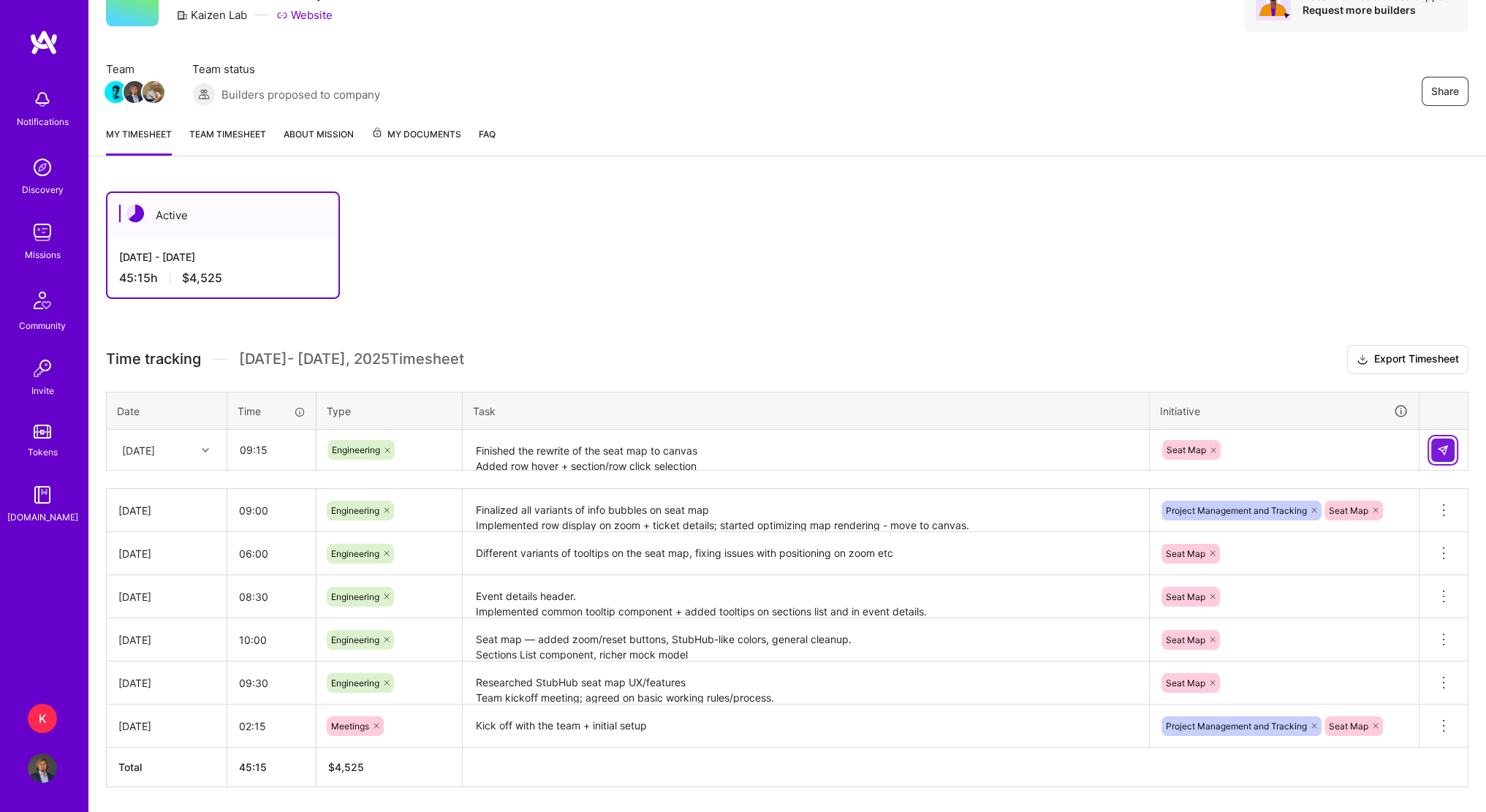
click at [1444, 448] on img at bounding box center [1442, 450] width 11 height 11
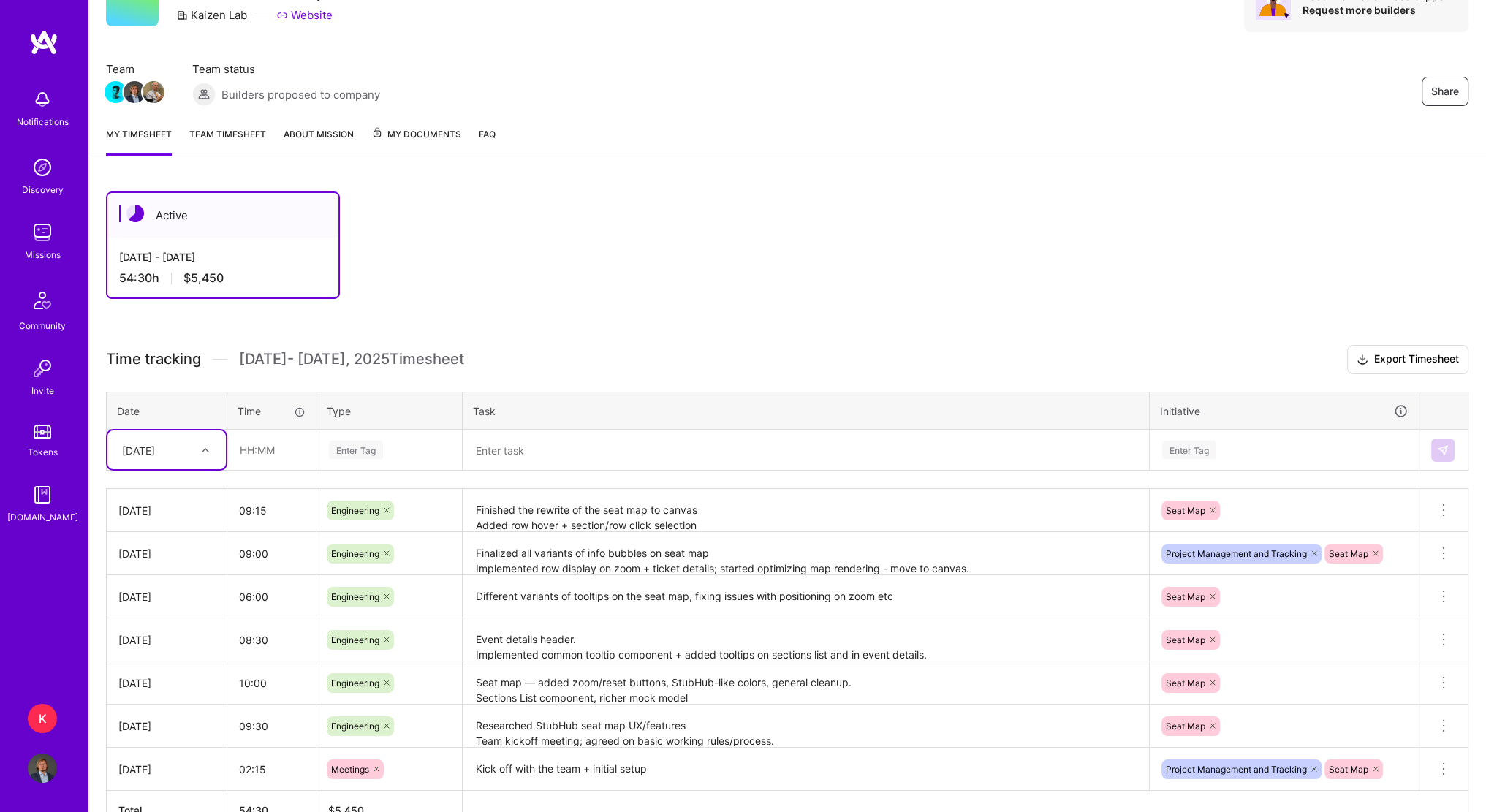
click at [883, 252] on div "Active [DATE] - [DATE] 54:30 h $5,450" at bounding box center [737, 245] width 1263 height 107
